Goal: Book appointment/travel/reservation

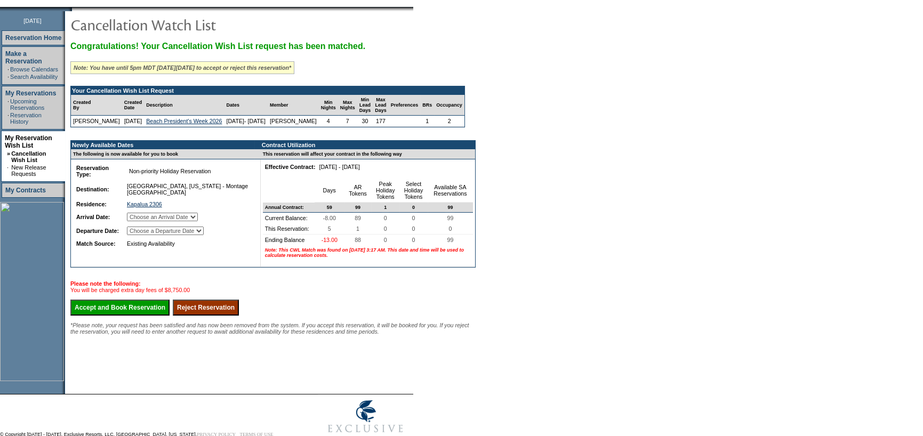
scroll to position [145, 0]
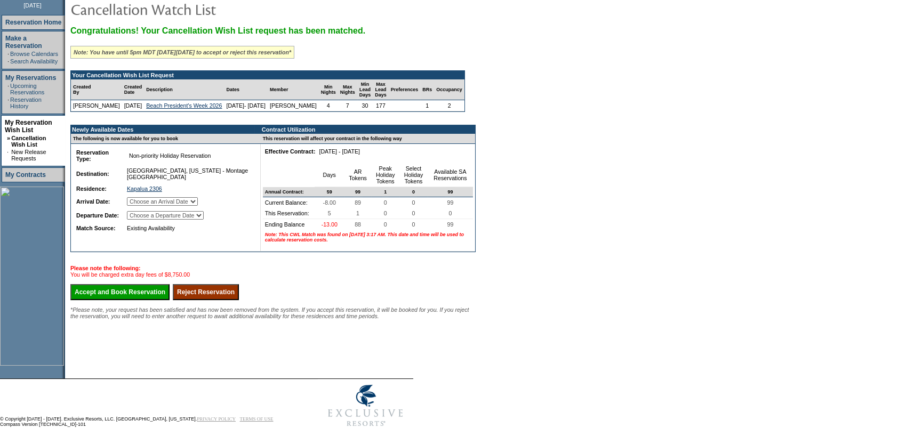
click at [190, 206] on select "Choose an Arrival Date Tuesday, February 17, 2026 Wednesday, February 18, 2026 …" at bounding box center [162, 201] width 71 height 9
select select "02/17/2026"
click at [140, 206] on select "Choose an Arrival Date Tuesday, February 17, 2026 Wednesday, February 18, 2026 …" at bounding box center [162, 201] width 71 height 9
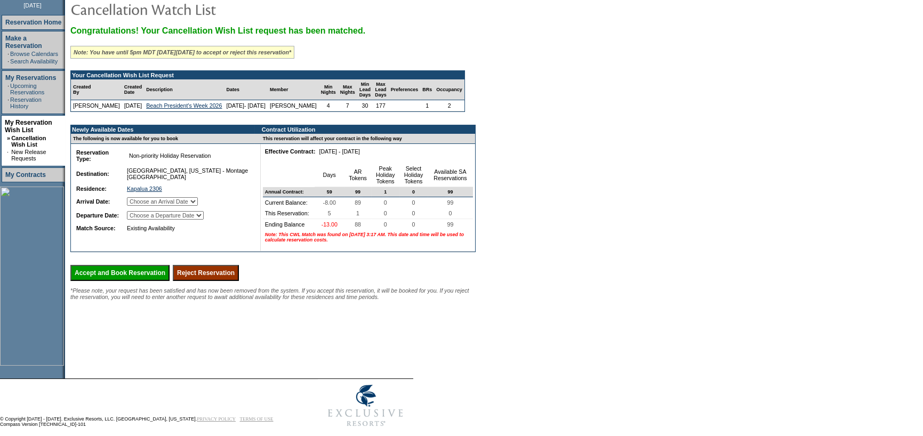
click at [204, 220] on select "Choose a Departure Date Wednesday, February 18, 2026 Thursday, February 19, 202…" at bounding box center [165, 215] width 77 height 9
select select "02/22/2026"
click at [141, 220] on select "Choose a Departure Date Wednesday, February 18, 2026 Thursday, February 19, 202…" at bounding box center [165, 215] width 77 height 9
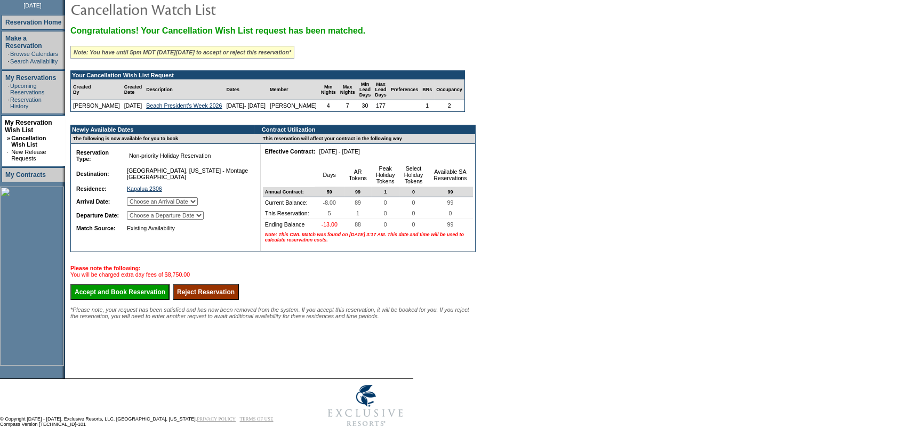
click at [129, 300] on input "Accept and Book Reservation" at bounding box center [119, 292] width 99 height 16
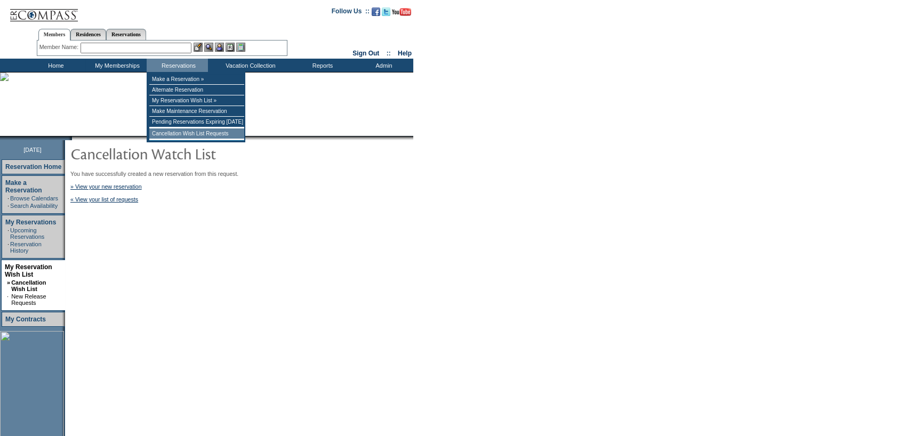
click at [169, 135] on td "Cancellation Wish List Requests" at bounding box center [196, 134] width 95 height 11
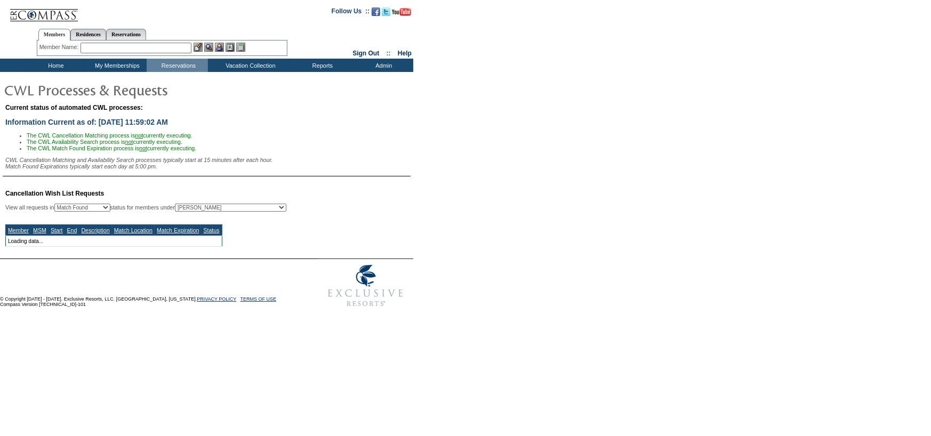
select select "50"
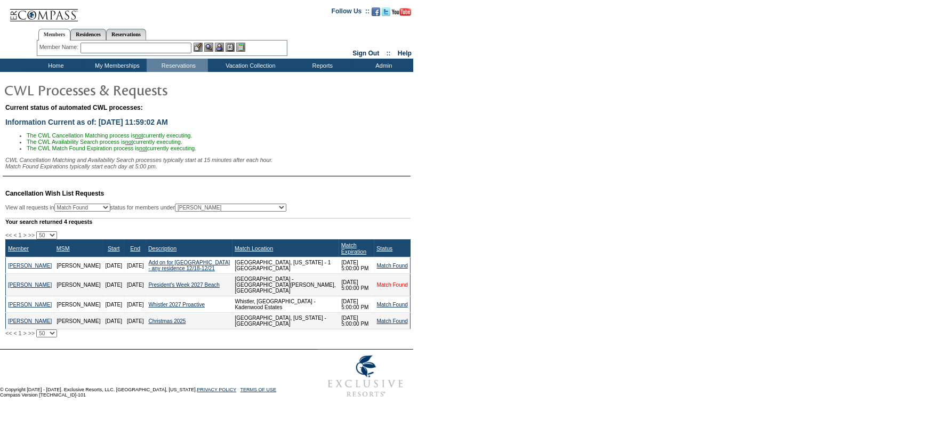
click at [401, 288] on link "Match Found" at bounding box center [392, 285] width 31 height 6
